Goal: Navigation & Orientation: Find specific page/section

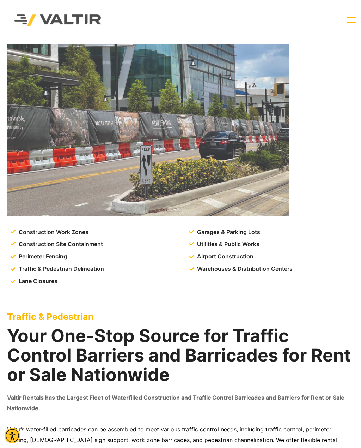
click at [28, 216] on img at bounding box center [148, 130] width 282 height 172
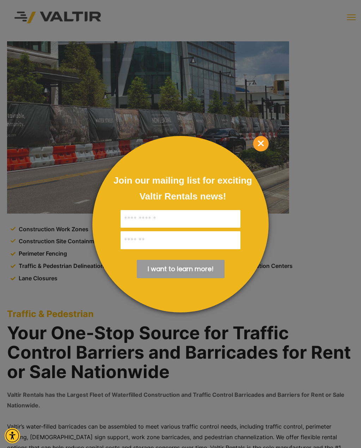
scroll to position [5, 0]
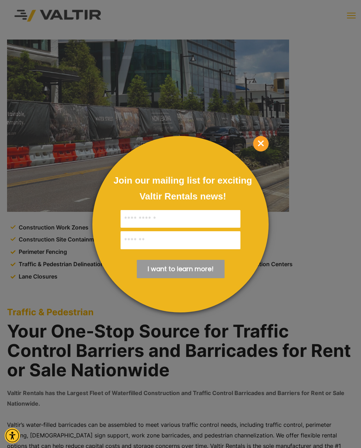
click at [36, 80] on div at bounding box center [180, 224] width 361 height 448
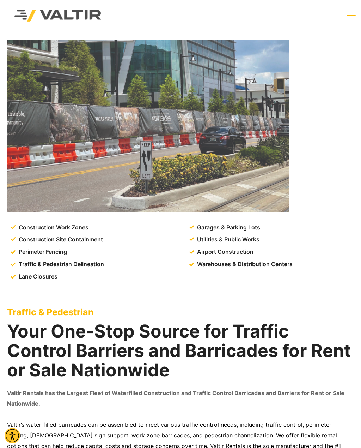
click at [15, 210] on img at bounding box center [148, 126] width 282 height 172
click at [38, 254] on span "Perimeter Fencing" at bounding box center [42, 252] width 50 height 11
click at [115, 271] on li "Lane Closures" at bounding box center [97, 276] width 172 height 11
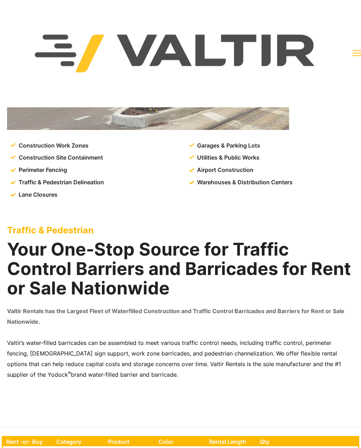
scroll to position [86, 0]
click at [44, 440] on th "Rent -or- Buy" at bounding box center [28, 441] width 50 height 9
click at [223, 60] on img at bounding box center [175, 53] width 341 height 97
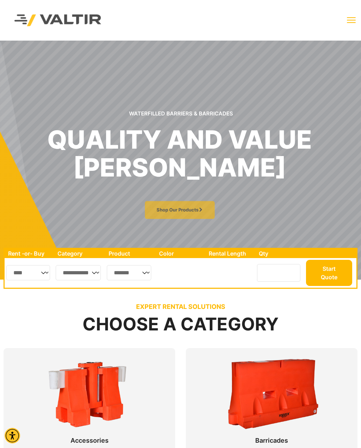
click at [44, 352] on div at bounding box center [90, 405] width 172 height 115
